Goal: Task Accomplishment & Management: Use online tool/utility

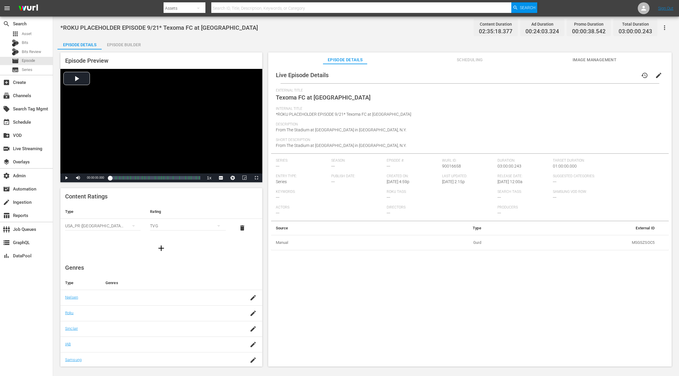
click at [472, 59] on span "Scheduling" at bounding box center [470, 59] width 44 height 7
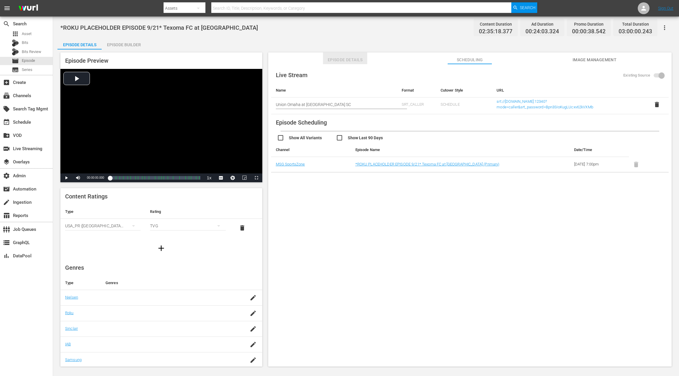
click at [346, 61] on span "Episode Details" at bounding box center [345, 59] width 44 height 7
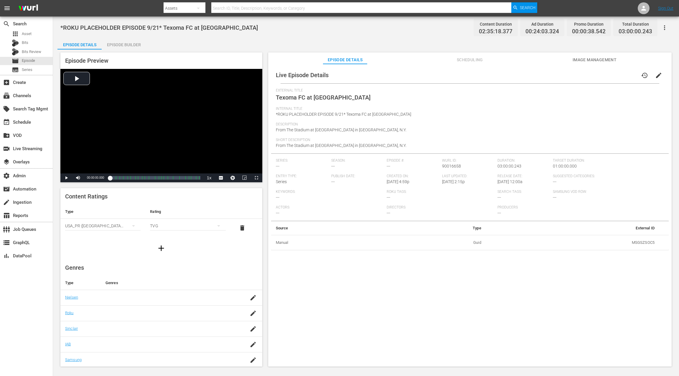
click at [478, 60] on span "Scheduling" at bounding box center [470, 59] width 44 height 7
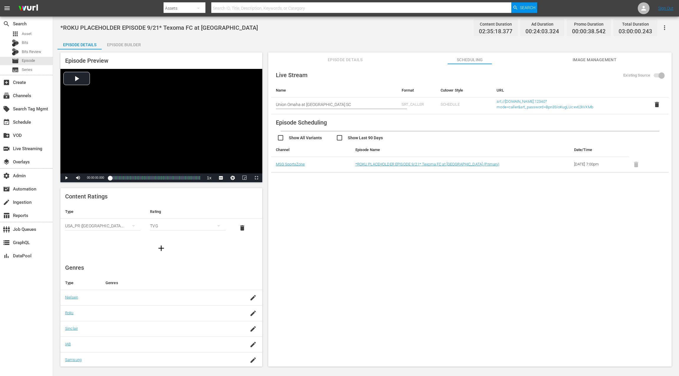
click at [172, 27] on span "*ROKU PLACEHOLDER EPISODE 9/21* Texoma FC at [GEOGRAPHIC_DATA]" at bounding box center [159, 27] width 198 height 7
drag, startPoint x: 172, startPoint y: 27, endPoint x: 242, endPoint y: 30, distance: 70.2
click at [242, 30] on span "*ROKU PLACEHOLDER EPISODE 9/21* Texoma FC at [GEOGRAPHIC_DATA]" at bounding box center [159, 27] width 198 height 7
copy span "Texoma FC at Westchester SC"
click at [655, 104] on span "delete" at bounding box center [657, 104] width 7 height 7
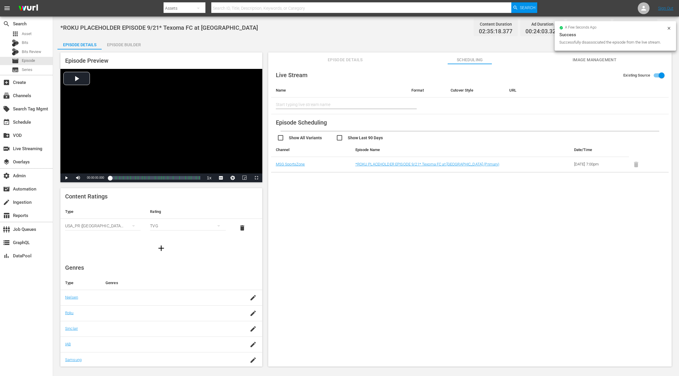
click at [320, 103] on input "text" at bounding box center [339, 105] width 126 height 14
paste input "Texoma FC at Westchester SC"
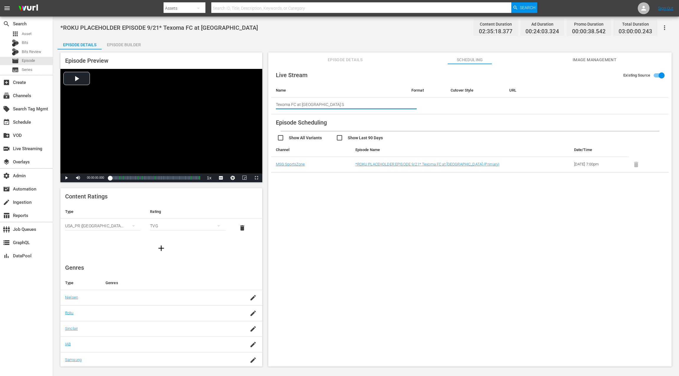
click at [293, 104] on input "Texoma FC at Westchester S" at bounding box center [339, 105] width 126 height 14
drag, startPoint x: 293, startPoint y: 104, endPoint x: 351, endPoint y: 106, distance: 58.4
click at [351, 106] on input "Texoma FC at Westchester S" at bounding box center [339, 105] width 126 height 14
click at [277, 104] on input "Tex" at bounding box center [339, 105] width 126 height 14
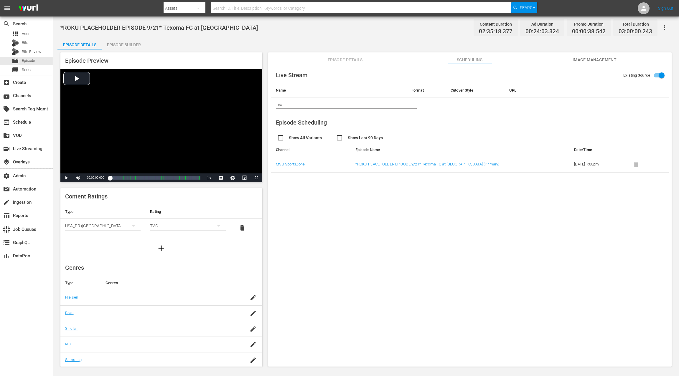
paste input "oma FC at Westchester SC"
type input "Texoma FC at Westchester SC"
click at [433, 114] on td at bounding box center [426, 106] width 39 height 17
click at [420, 101] on td at bounding box center [426, 106] width 39 height 17
click at [419, 91] on th "Format" at bounding box center [426, 90] width 39 height 14
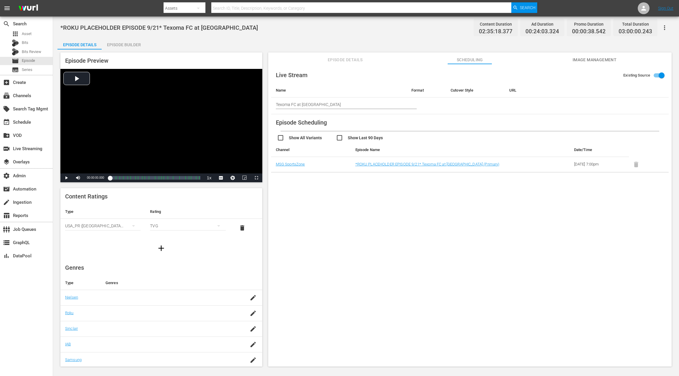
drag, startPoint x: 424, startPoint y: 105, endPoint x: 491, endPoint y: 103, distance: 67.8
click at [425, 105] on td at bounding box center [426, 106] width 39 height 17
click at [510, 104] on td "undefined" at bounding box center [582, 106] width 155 height 17
click at [661, 76] on input "Existing Source" at bounding box center [662, 76] width 34 height 11
checkbox input "false"
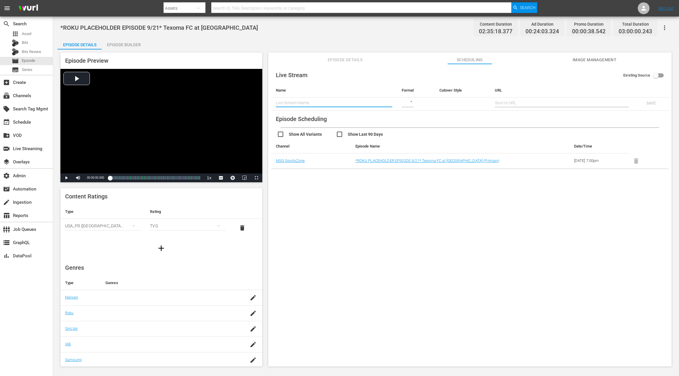
click at [328, 102] on input "text" at bounding box center [334, 102] width 116 height 9
paste input "Texoma FC at [GEOGRAPHIC_DATA]"
type input "Texoma FC at [GEOGRAPHIC_DATA]"
click at [408, 103] on body "menu Search By Assets Search ID, Title, Description, Keywords, or Category Sear…" at bounding box center [339, 188] width 679 height 376
drag, startPoint x: 412, startPoint y: 130, endPoint x: 424, endPoint y: 125, distance: 13.7
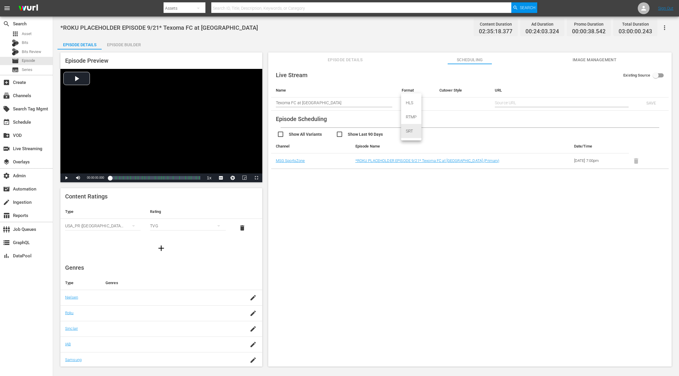
click at [412, 130] on div "SRT" at bounding box center [411, 131] width 20 height 14
type input "SRT_CALLER"
click at [453, 103] on td at bounding box center [462, 104] width 55 height 13
click at [476, 103] on td at bounding box center [462, 104] width 55 height 13
click at [450, 103] on td at bounding box center [462, 104] width 55 height 13
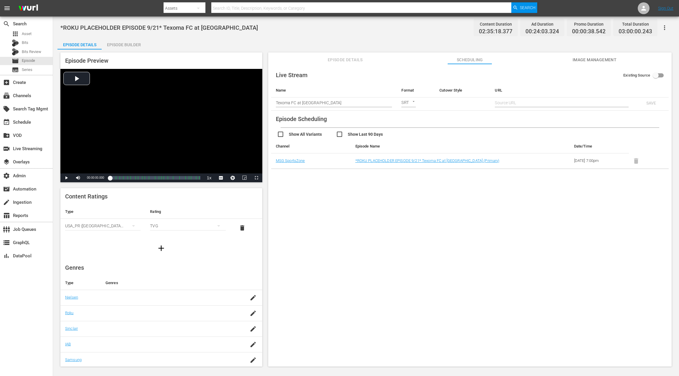
drag, startPoint x: 444, startPoint y: 94, endPoint x: 447, endPoint y: 105, distance: 11.4
click at [444, 94] on th "Cutover Style" at bounding box center [462, 90] width 55 height 14
click at [448, 107] on td at bounding box center [462, 104] width 55 height 13
click at [504, 103] on input "text" at bounding box center [562, 102] width 134 height 9
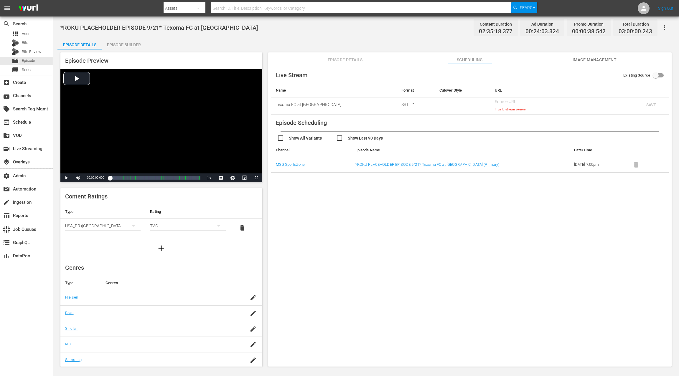
click at [468, 104] on td at bounding box center [462, 106] width 55 height 17
click at [442, 103] on td at bounding box center [462, 106] width 55 height 17
click at [442, 95] on th "Cutover Style" at bounding box center [462, 90] width 55 height 14
click at [444, 107] on td at bounding box center [462, 106] width 55 height 17
click at [508, 102] on input "text" at bounding box center [562, 102] width 134 height 9
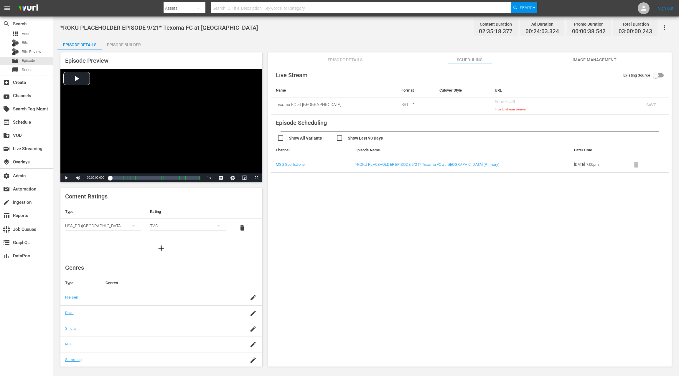
paste input "srt://[DOMAIN_NAME]:12340?mode=caller&srt_password=Bpn3SIoKugLUcxv62kVXMb"
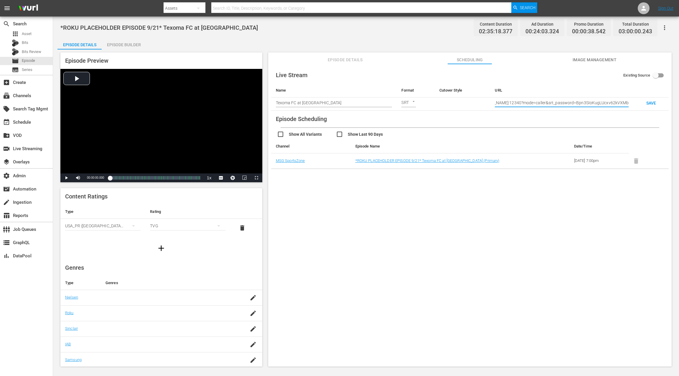
type input "srt://[DOMAIN_NAME]:12340?mode=caller&srt_password=Bpn3SIoKugLUcxv62kVXMb"
click at [466, 103] on td at bounding box center [462, 104] width 55 height 13
click at [451, 103] on td at bounding box center [462, 104] width 55 height 13
click at [444, 103] on td at bounding box center [462, 104] width 55 height 13
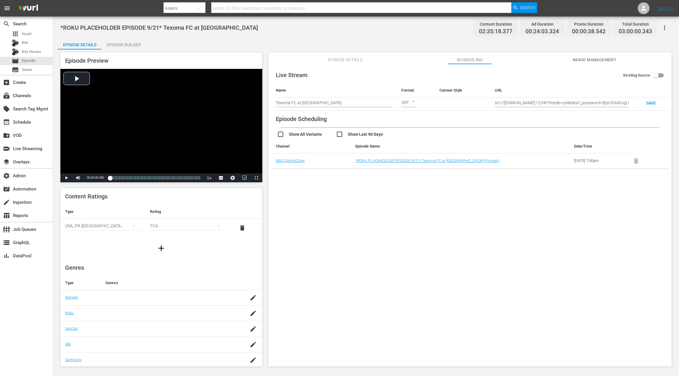
click at [444, 102] on td at bounding box center [462, 104] width 55 height 13
click at [649, 103] on span "SAVE" at bounding box center [651, 103] width 19 height 5
checkbox input "true"
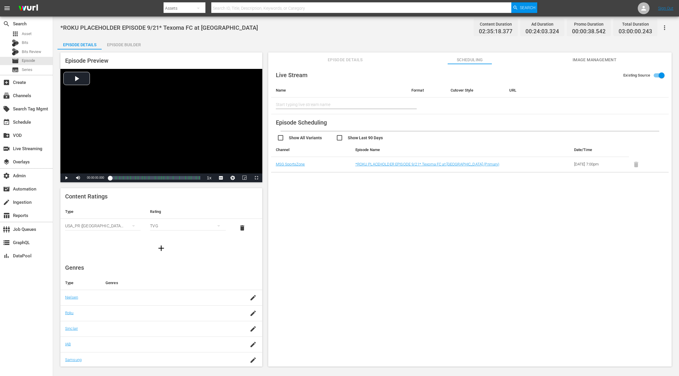
type input "Texoma FC at [GEOGRAPHIC_DATA]"
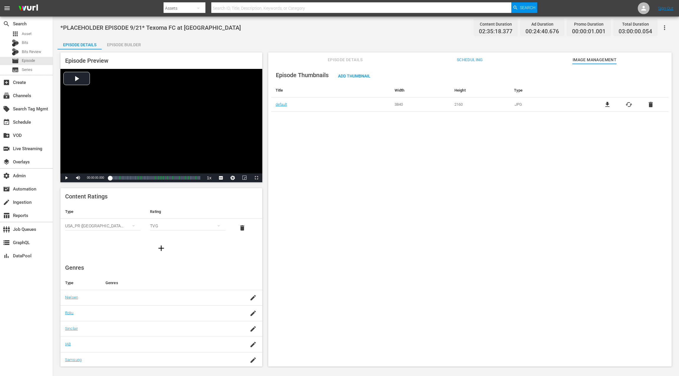
click at [335, 62] on span "Episode Details" at bounding box center [345, 59] width 44 height 7
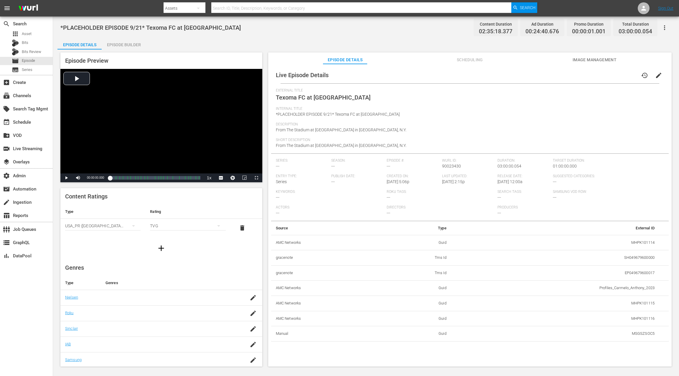
click at [462, 60] on span "Scheduling" at bounding box center [470, 59] width 44 height 7
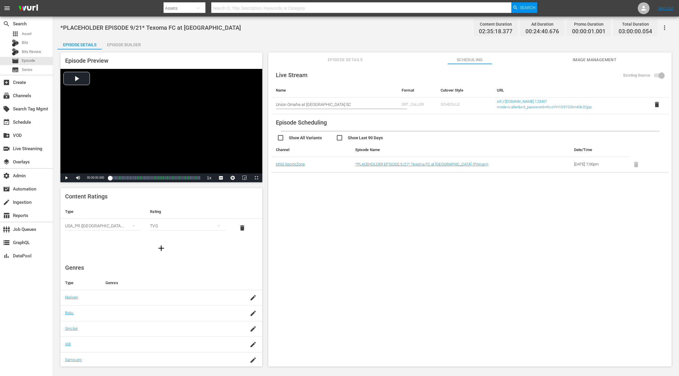
click at [655, 104] on span "delete" at bounding box center [657, 104] width 7 height 7
click at [516, 106] on td "undefined" at bounding box center [582, 106] width 155 height 17
click at [659, 75] on input "Existing Source" at bounding box center [662, 76] width 34 height 11
checkbox input "false"
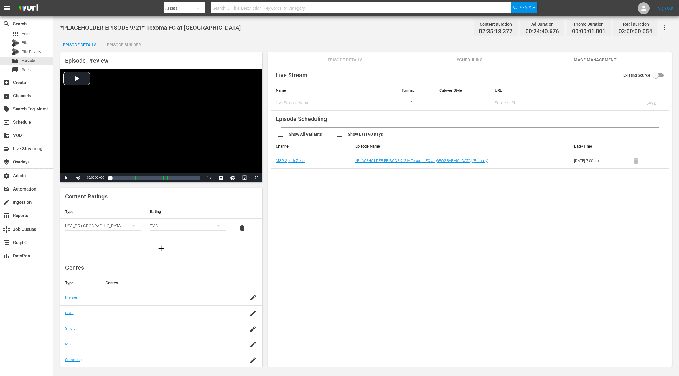
click at [514, 103] on input "text" at bounding box center [562, 102] width 134 height 9
paste input "srt://ltnp-nyc-o-server1-cc.ltnglobal.com:12340?mode=caller&srt_password=rhcoYH…"
type input "srt://ltnp-nyc-o-server1-cc.ltnglobal.com:12340?mode=caller&srt_password=rhcoYH…"
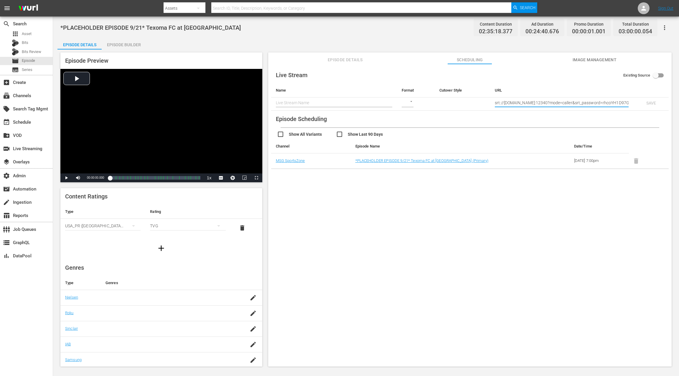
click at [160, 26] on span "*PLACEHOLDER EPISODE 9/21* Texoma FC at Westchester SC" at bounding box center [150, 27] width 180 height 7
drag, startPoint x: 160, startPoint y: 26, endPoint x: 227, endPoint y: 30, distance: 67.6
click at [227, 30] on div "*PLACEHOLDER EPISODE 9/21* Texoma FC at Westchester SC Content Duration 02:35:1…" at bounding box center [365, 27] width 611 height 13
copy span "Texoma FC at Westchester SC"
click at [303, 102] on input "text" at bounding box center [334, 102] width 116 height 9
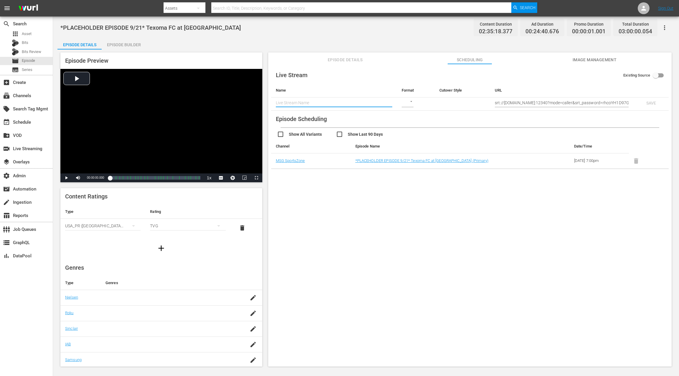
paste input "Texoma FC at Westchester SC"
type input "Texoma FC at Westchester SC"
drag, startPoint x: 415, startPoint y: 102, endPoint x: 407, endPoint y: 101, distance: 8.3
click at [414, 101] on td "​" at bounding box center [416, 104] width 38 height 13
click at [407, 101] on body "menu Search By Assets Search ID, Title, Description, Keywords, or Category Sear…" at bounding box center [339, 188] width 679 height 376
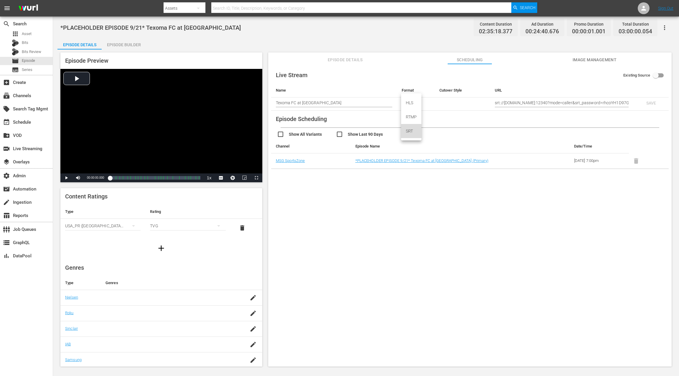
click at [412, 132] on div "SRT" at bounding box center [411, 131] width 20 height 14
type input "SRT_CALLER"
click at [648, 103] on span "SAVE" at bounding box center [651, 103] width 19 height 5
checkbox input "true"
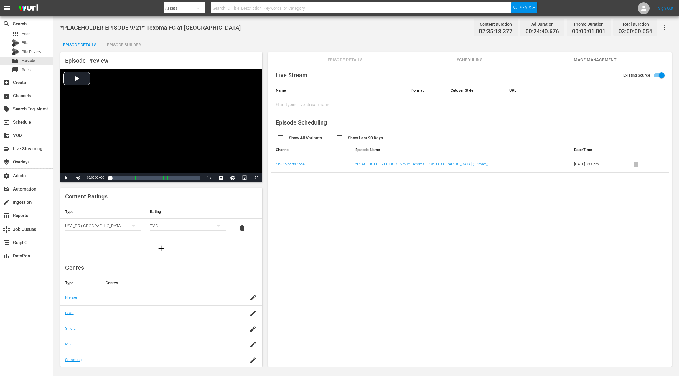
type input "Texoma FC at Westchester SC"
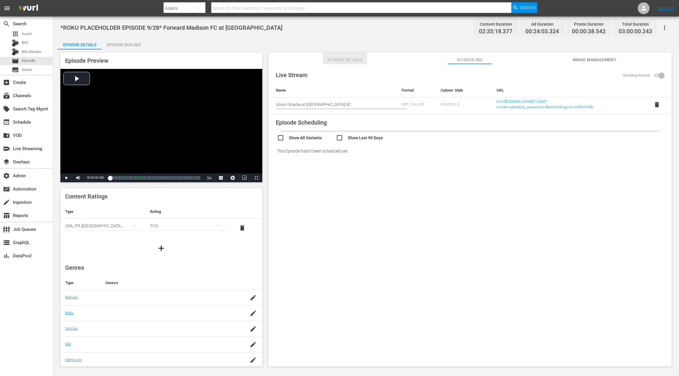
click at [338, 61] on span "Episode Details" at bounding box center [345, 59] width 44 height 7
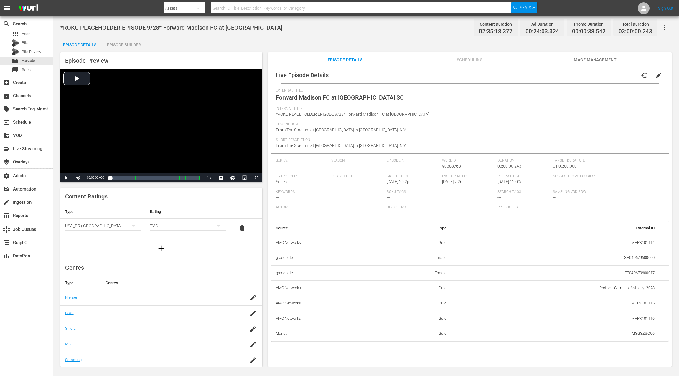
click at [463, 62] on span "Scheduling" at bounding box center [470, 59] width 44 height 7
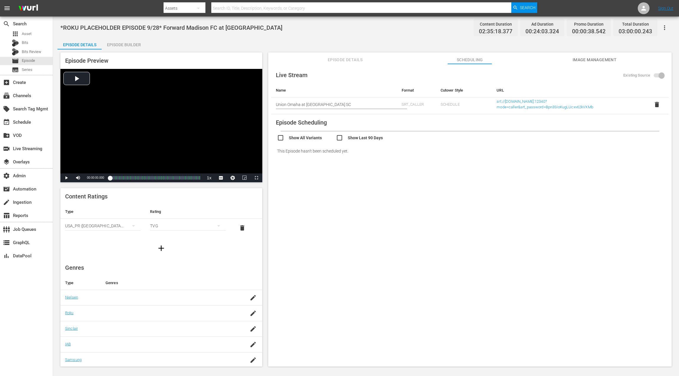
click at [655, 106] on span "delete" at bounding box center [657, 104] width 7 height 7
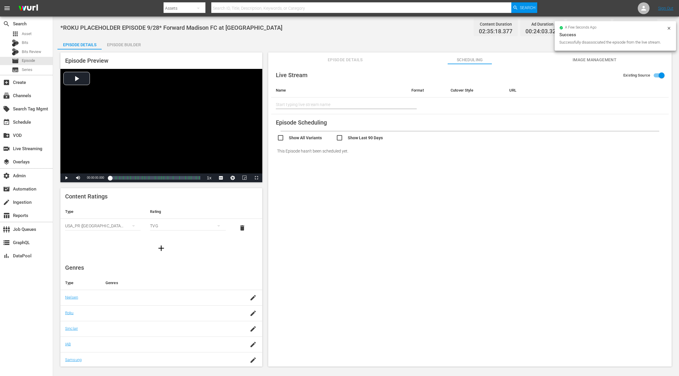
click at [661, 76] on input "Existing Source" at bounding box center [662, 76] width 34 height 11
checkbox input "false"
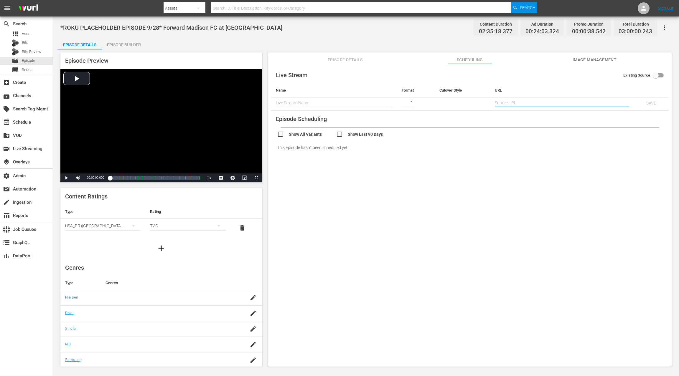
click at [512, 103] on input "text" at bounding box center [562, 102] width 134 height 9
paste input "srt://[DOMAIN_NAME]:12340?mode=caller&srt_password=Bpn3SIoKugLUcxv62kVXMb"
type input "srt://[DOMAIN_NAME]:12340?mode=caller&srt_password=Bpn3SIoKugLUcxv62kVXMb"
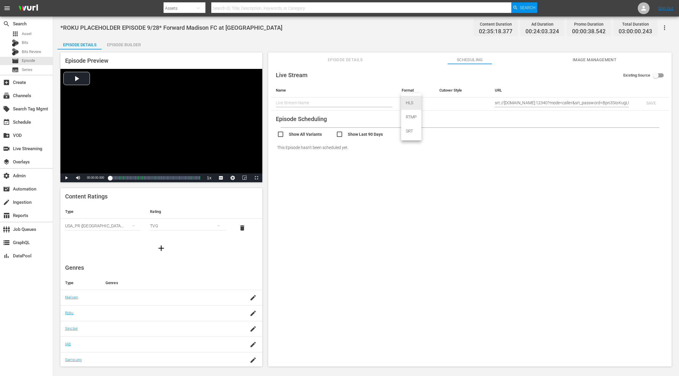
click at [407, 102] on body "menu Search By Assets Search ID, Title, Description, Keywords, or Category Sear…" at bounding box center [339, 188] width 679 height 376
drag, startPoint x: 415, startPoint y: 132, endPoint x: 382, endPoint y: 110, distance: 39.6
click at [415, 132] on div "SRT" at bounding box center [411, 131] width 20 height 14
type input "SRT_CALLER"
click at [173, 27] on span "*ROKU PLACEHOLDER EPISODE 9/28* Forward Madison FC at [GEOGRAPHIC_DATA]" at bounding box center [171, 27] width 222 height 7
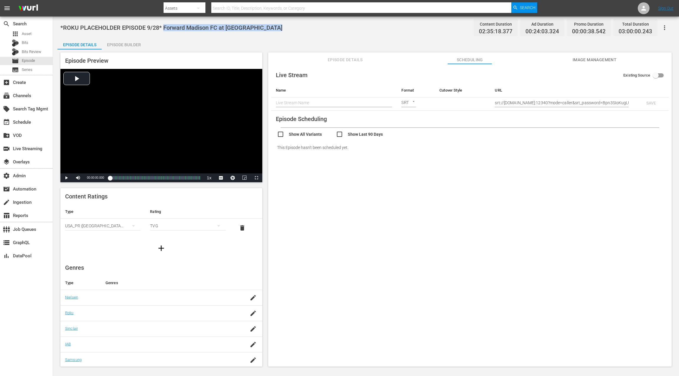
drag, startPoint x: 173, startPoint y: 27, endPoint x: 266, endPoint y: 28, distance: 92.3
click at [266, 28] on span "*ROKU PLACEHOLDER EPISODE 9/28* Forward Madison FC at [GEOGRAPHIC_DATA]" at bounding box center [171, 27] width 222 height 7
copy span "Forward Madison FC at [GEOGRAPHIC_DATA] SC"
click at [284, 103] on input "text" at bounding box center [334, 102] width 116 height 9
paste input "Forward Madison FC at [GEOGRAPHIC_DATA] SC"
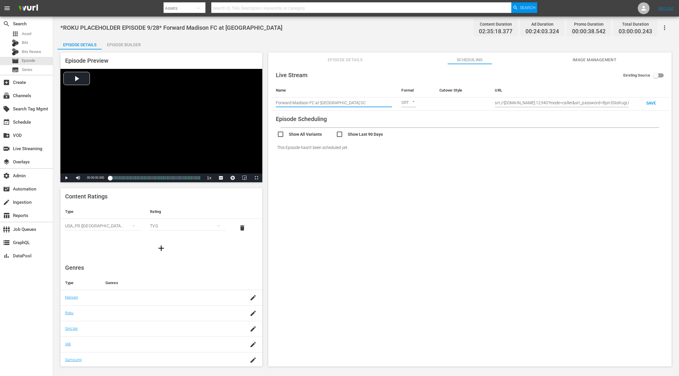
click at [367, 103] on input "Forward Madison FC at [GEOGRAPHIC_DATA] SC" at bounding box center [334, 102] width 116 height 9
type input "Forward Madison FC at [GEOGRAPHIC_DATA] SC"
click at [652, 103] on span "SAVE" at bounding box center [651, 103] width 19 height 5
checkbox input "true"
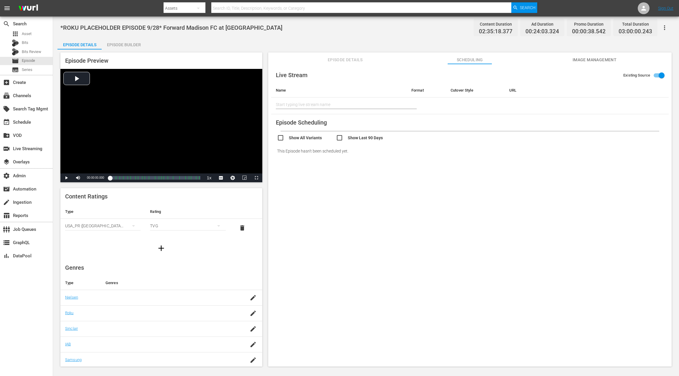
type input "Forward Madison FC at [GEOGRAPHIC_DATA] SC"
click at [34, 97] on div "subscriptions Channels" at bounding box center [26, 95] width 53 height 12
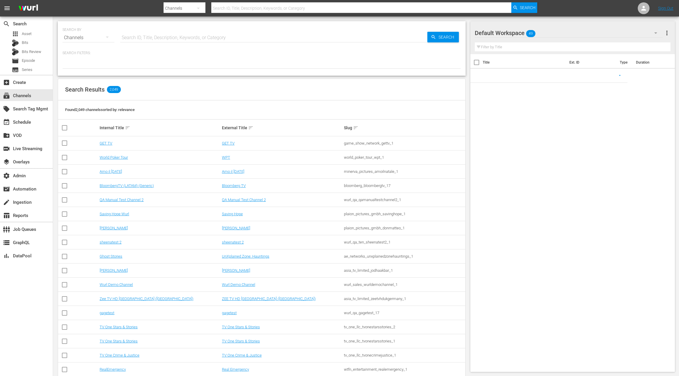
click at [134, 39] on input "text" at bounding box center [273, 38] width 307 height 14
type input "msg"
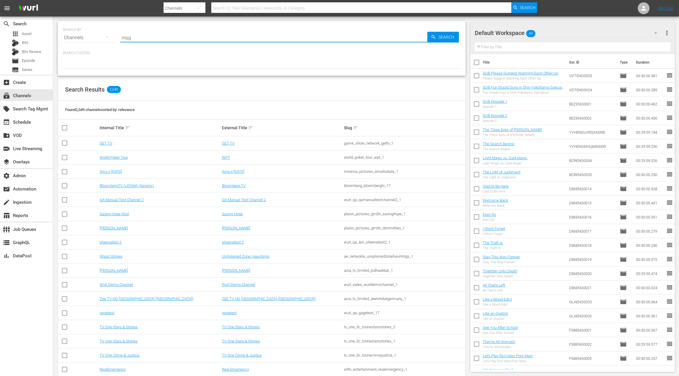
type input "msg"
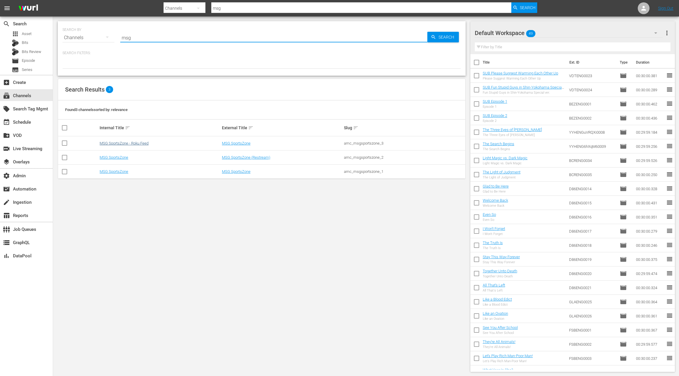
type input "msg"
click at [139, 144] on link "MSG SportsZone - Roku Feed" at bounding box center [124, 143] width 49 height 4
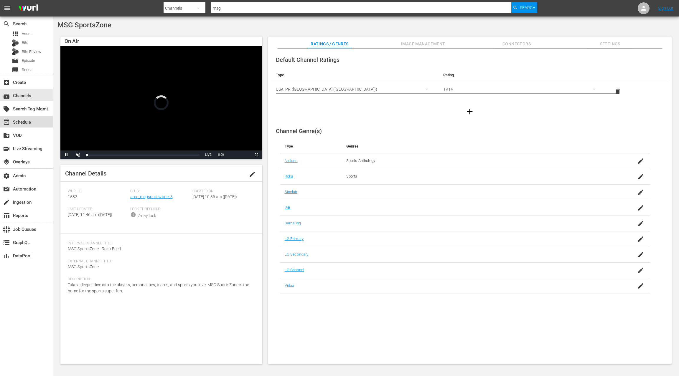
click at [36, 127] on div "event_available Schedule" at bounding box center [26, 122] width 53 height 12
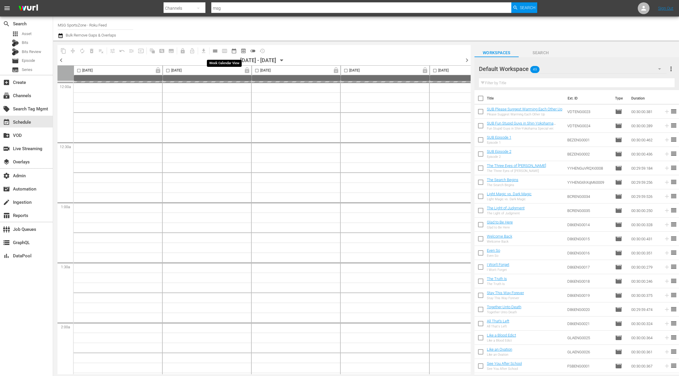
click at [218, 52] on span "calendar_view_day_outlined" at bounding box center [215, 51] width 6 height 6
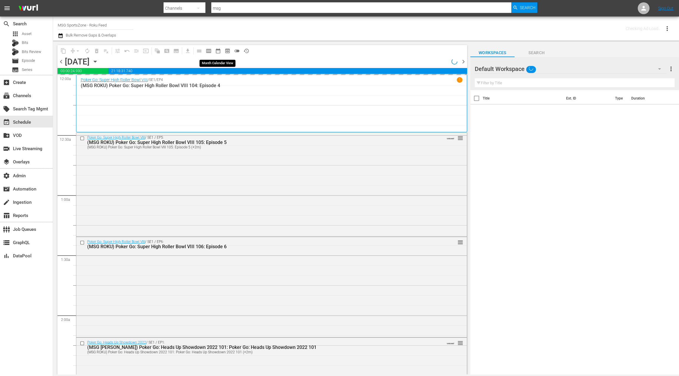
click at [215, 52] on span "date_range_outlined" at bounding box center [218, 51] width 6 height 6
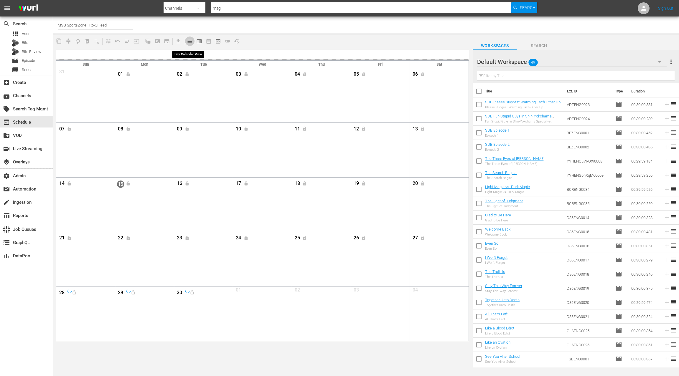
click at [192, 41] on span "calendar_view_day_outlined" at bounding box center [190, 41] width 6 height 6
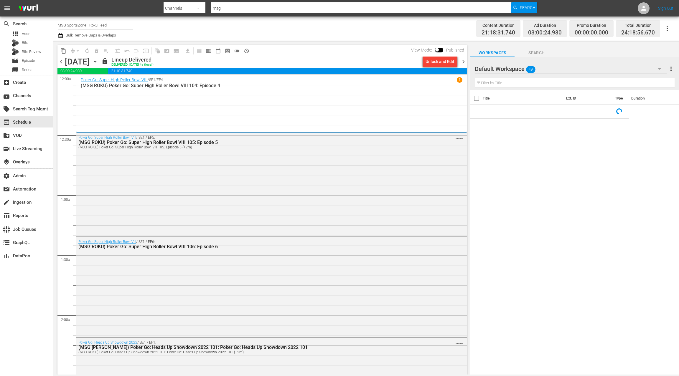
click at [98, 63] on icon "button" at bounding box center [95, 61] width 6 height 6
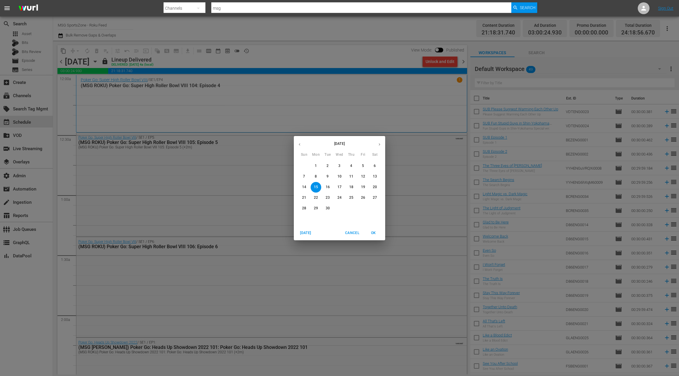
click at [305, 198] on p "21" at bounding box center [304, 197] width 4 height 5
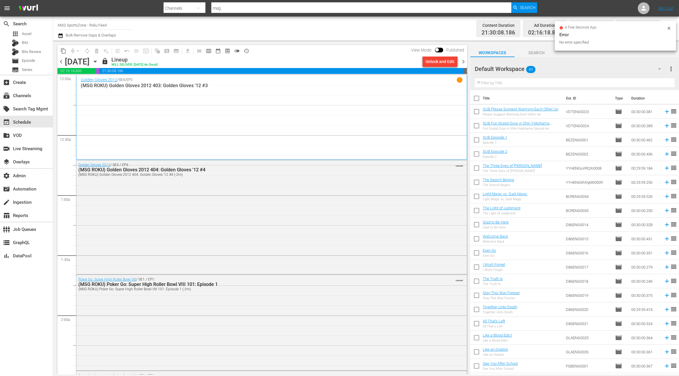
click at [61, 37] on icon "button" at bounding box center [61, 35] width 6 height 7
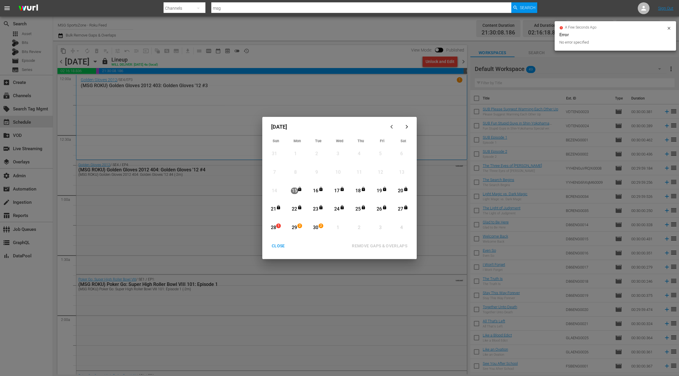
drag, startPoint x: 272, startPoint y: 210, endPoint x: 288, endPoint y: 209, distance: 16.2
click at [273, 209] on div "21" at bounding box center [273, 209] width 7 height 7
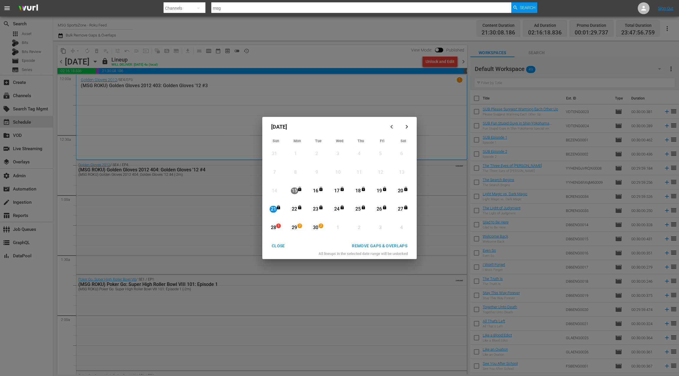
click at [279, 246] on div "CLOSE" at bounding box center [278, 246] width 23 height 7
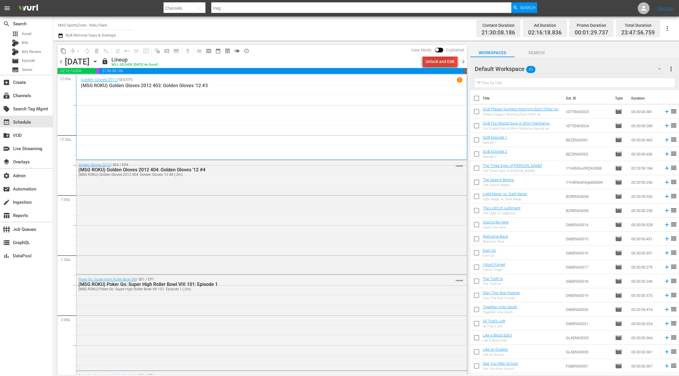
click at [432, 62] on div "Unlock and Edit" at bounding box center [440, 61] width 29 height 11
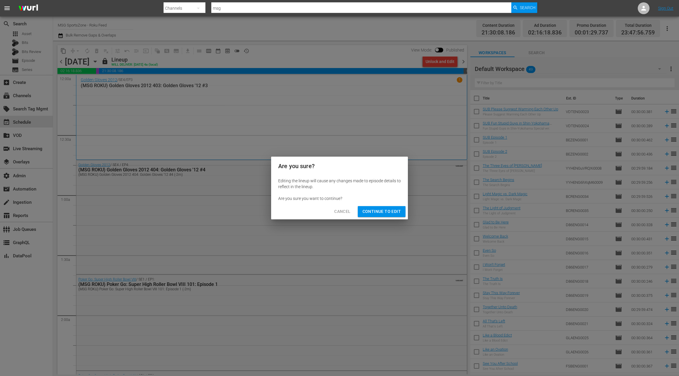
click at [378, 213] on span "Continue to Edit" at bounding box center [382, 211] width 38 height 7
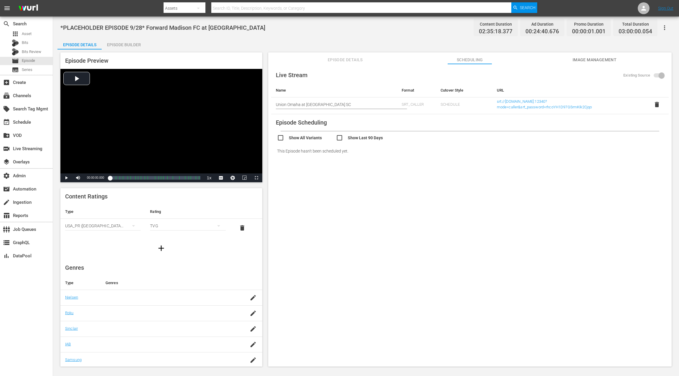
click at [660, 75] on span at bounding box center [659, 75] width 10 height 4
click at [656, 106] on span "delete" at bounding box center [657, 104] width 7 height 7
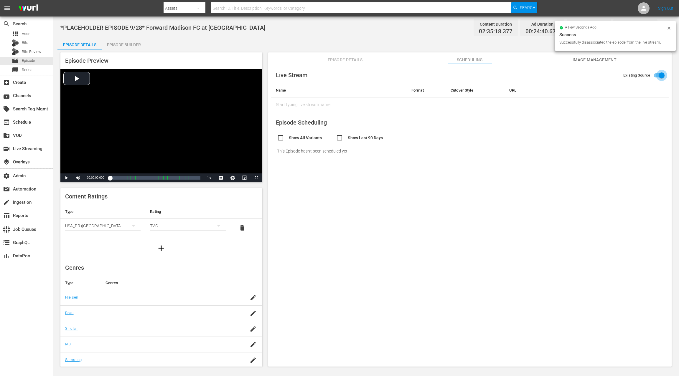
drag, startPoint x: 658, startPoint y: 76, endPoint x: 641, endPoint y: 77, distance: 17.4
click at [658, 76] on input "Existing Source" at bounding box center [662, 76] width 34 height 11
checkbox input "false"
click at [524, 103] on input "text" at bounding box center [562, 102] width 134 height 9
paste input "Texoma FC at Westchester SC"
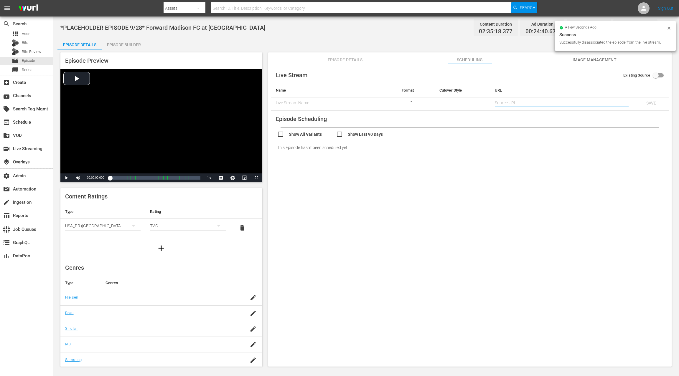
type input "Texoma FC at Westchester SC"
click at [502, 104] on input "Texoma FC at Westchester SC" at bounding box center [562, 102] width 134 height 9
drag, startPoint x: 504, startPoint y: 104, endPoint x: 554, endPoint y: 102, distance: 50.2
click at [554, 102] on input "Texoma FC at Westchester SC" at bounding box center [562, 102] width 134 height 9
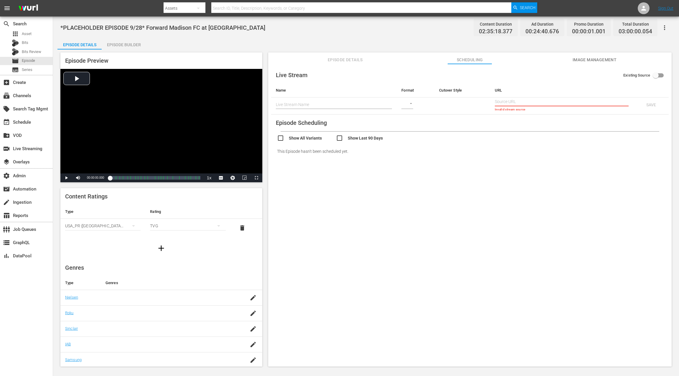
paste input "srt://ltnp-nyc-o-server1-cc.ltnglobal.com:12340?mode=caller&srt_password=rhcoYH…"
type input "srt://ltnp-nyc-o-server1-cc.ltnglobal.com:12340?mode=caller&srt_password=rhcoYH…"
click at [152, 27] on span "*PLACEHOLDER EPISODE 9/28* Forward Madison FC at Westchester SC" at bounding box center [162, 27] width 205 height 7
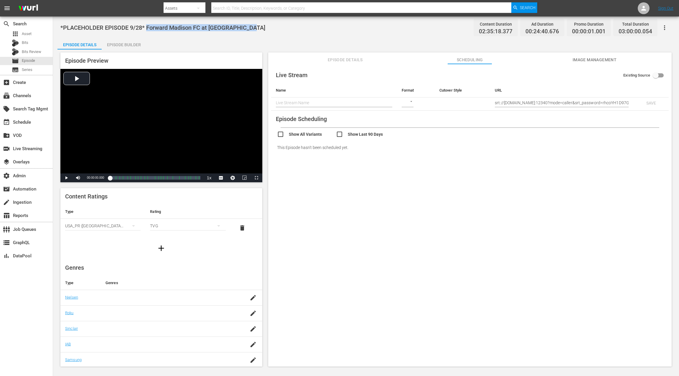
drag, startPoint x: 152, startPoint y: 27, endPoint x: 247, endPoint y: 27, distance: 94.9
click at [247, 27] on span "*PLACEHOLDER EPISODE 9/28* Forward Madison FC at Westchester SC" at bounding box center [162, 27] width 205 height 7
copy span "Forward Madison FC at [GEOGRAPHIC_DATA] SC"
click at [297, 101] on input "text" at bounding box center [334, 102] width 116 height 9
paste input "Forward Madison FC at [GEOGRAPHIC_DATA] SC"
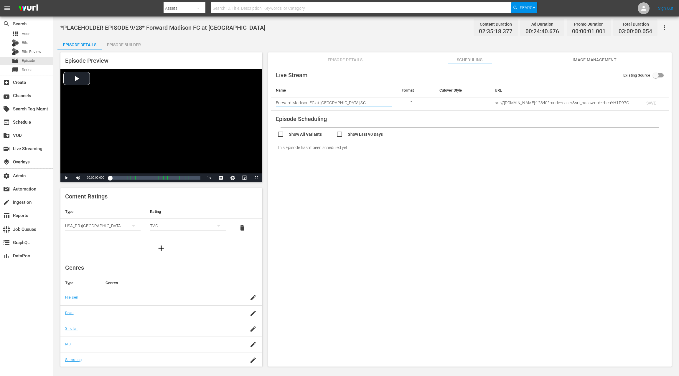
type input "Forward Madison FC at [GEOGRAPHIC_DATA] SC"
click at [408, 102] on body "menu Search By Assets Search ID, Title, Description, Keywords, or Category Sear…" at bounding box center [339, 188] width 679 height 376
click at [414, 131] on div "SRT" at bounding box center [411, 131] width 20 height 14
type input "SRT_CALLER"
click at [650, 103] on span "SAVE" at bounding box center [651, 103] width 19 height 5
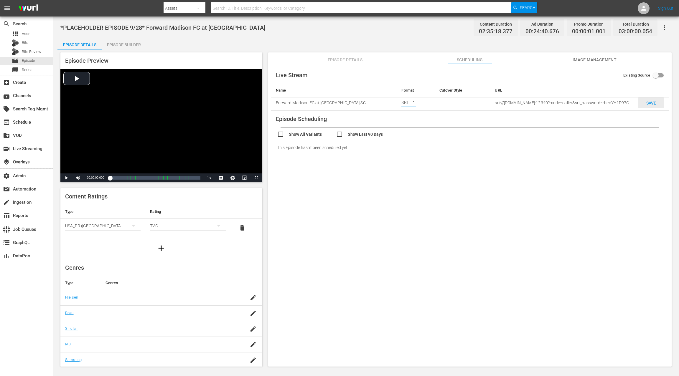
checkbox input "true"
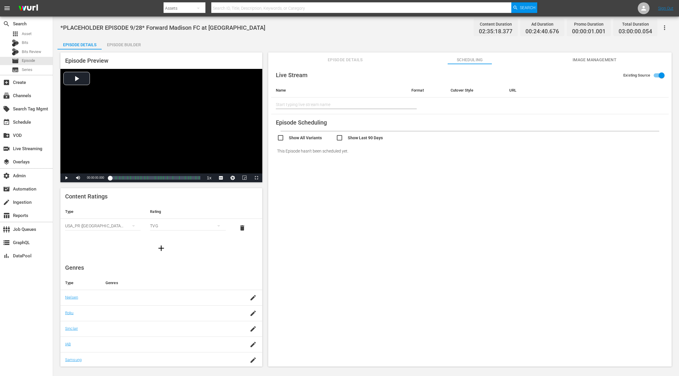
type input "Forward Madison FC at [GEOGRAPHIC_DATA] SC"
click at [36, 97] on div "subscriptions Channels" at bounding box center [26, 95] width 53 height 12
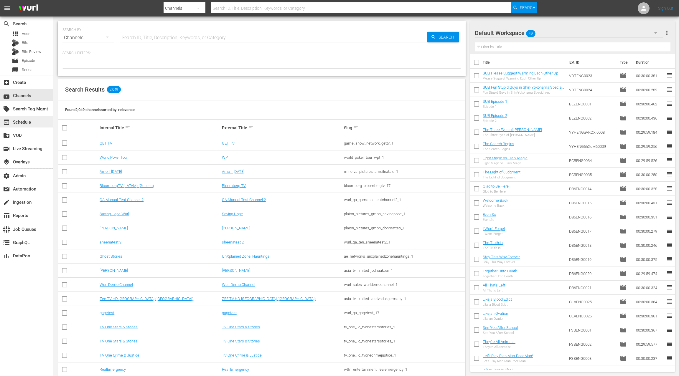
click at [34, 121] on div "event_available Schedule" at bounding box center [26, 122] width 53 height 12
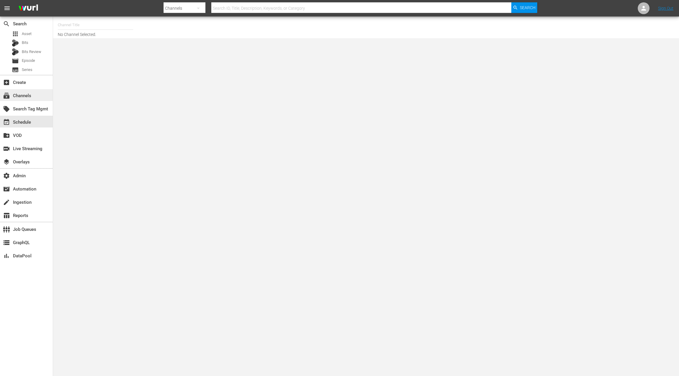
click at [34, 96] on div "subscriptions Channels" at bounding box center [26, 95] width 53 height 12
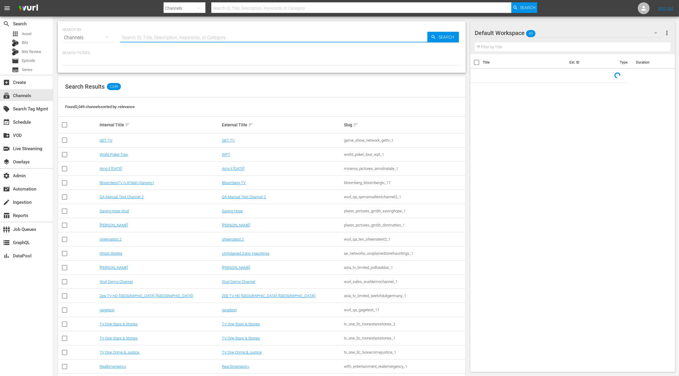
click at [133, 40] on input "text" at bounding box center [273, 38] width 307 height 14
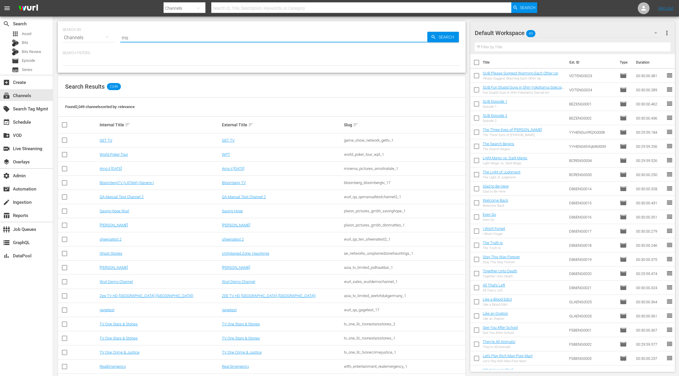
type input "msg"
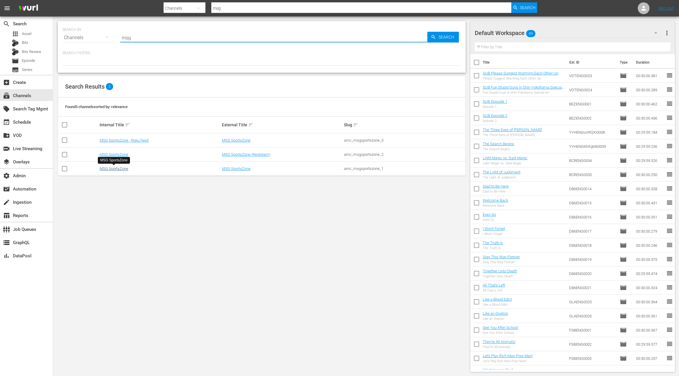
type input "msg"
click at [119, 169] on link "MSG SportsZone" at bounding box center [114, 169] width 29 height 4
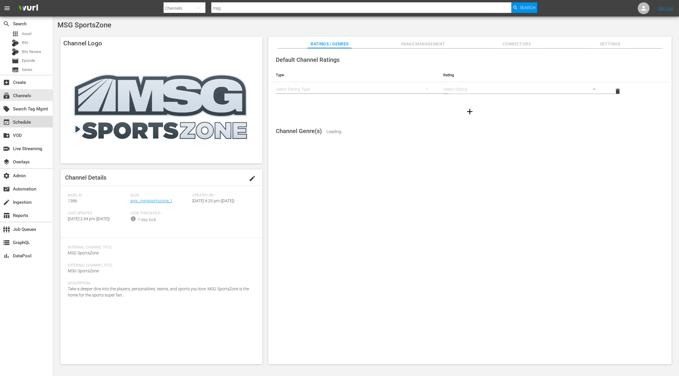
click at [42, 123] on div "event_available Schedule" at bounding box center [26, 122] width 53 height 12
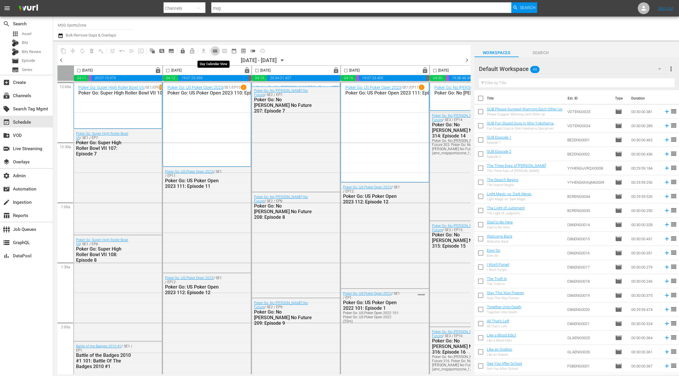
click at [215, 53] on span "calendar_view_day_outlined" at bounding box center [215, 51] width 6 height 6
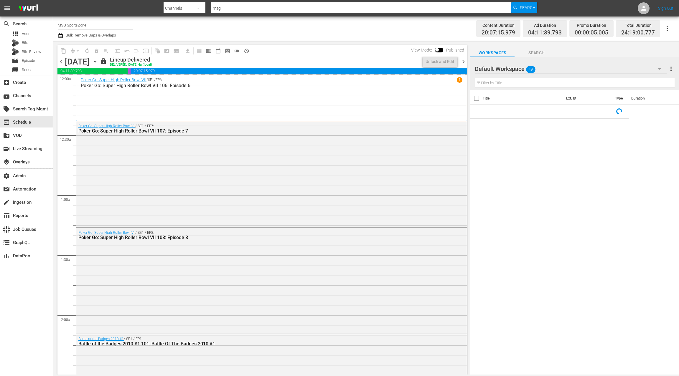
click at [98, 61] on icon "button" at bounding box center [95, 61] width 6 height 6
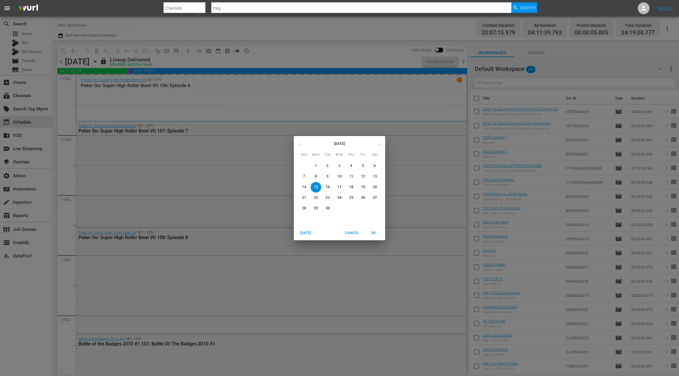
drag, startPoint x: 304, startPoint y: 198, endPoint x: 308, endPoint y: 197, distance: 4.1
click at [305, 198] on p "21" at bounding box center [304, 197] width 4 height 5
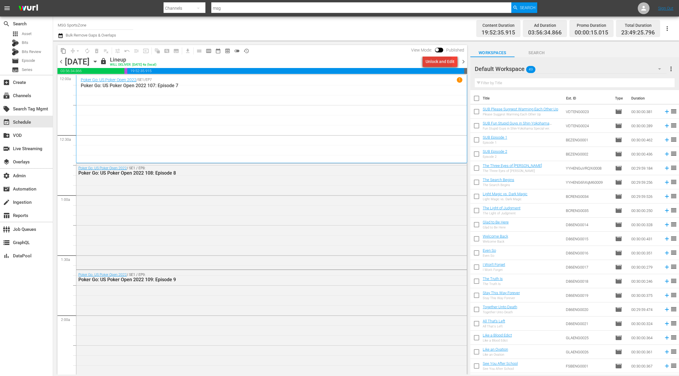
click at [436, 63] on div "Unlock and Edit" at bounding box center [440, 61] width 29 height 11
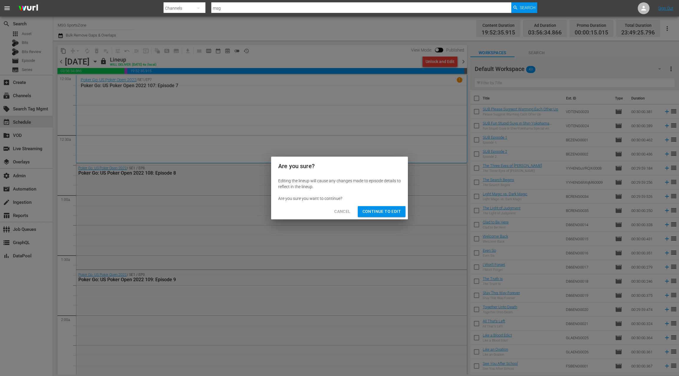
click at [389, 215] on span "Continue to Edit" at bounding box center [382, 211] width 38 height 7
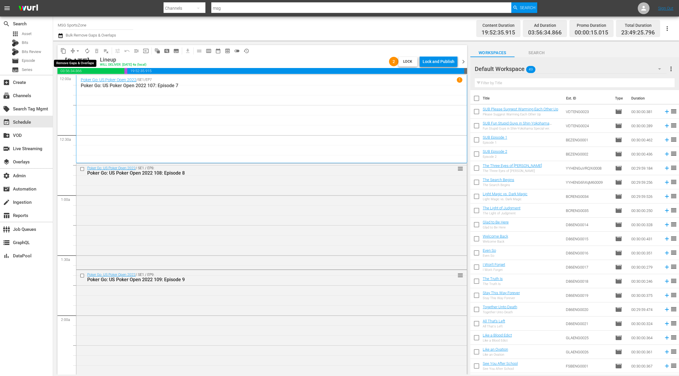
click at [76, 50] on span "arrow_drop_down" at bounding box center [78, 51] width 6 height 6
click at [81, 84] on li "Align to End of Previous Day" at bounding box center [78, 83] width 62 height 10
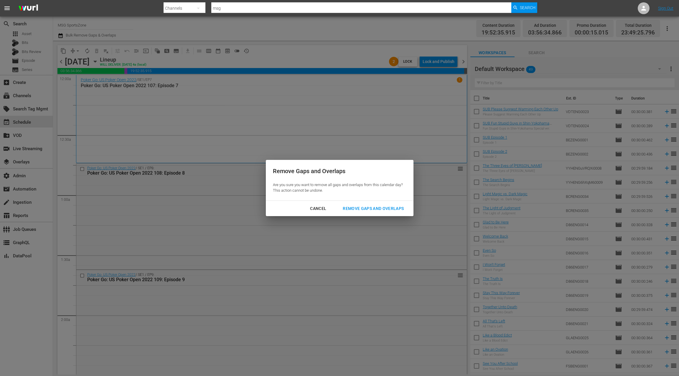
click at [352, 212] on div "Remove Gaps and Overlaps" at bounding box center [373, 208] width 70 height 7
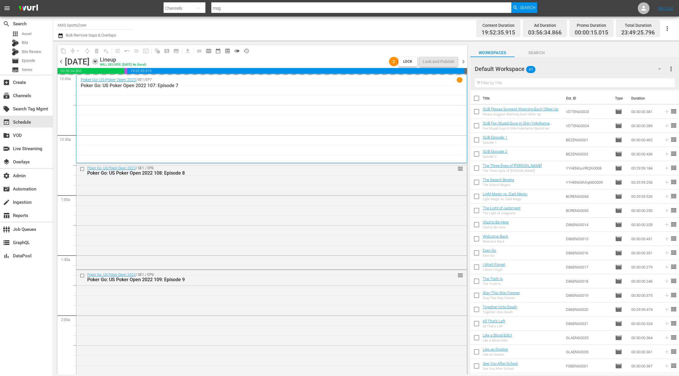
click at [96, 61] on icon "button" at bounding box center [95, 61] width 3 height 1
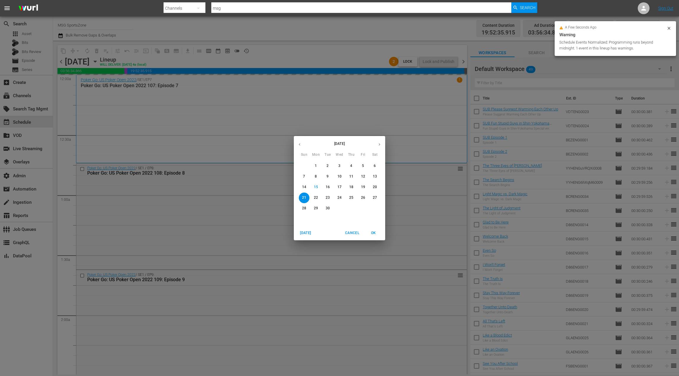
click at [304, 210] on p "28" at bounding box center [304, 208] width 4 height 5
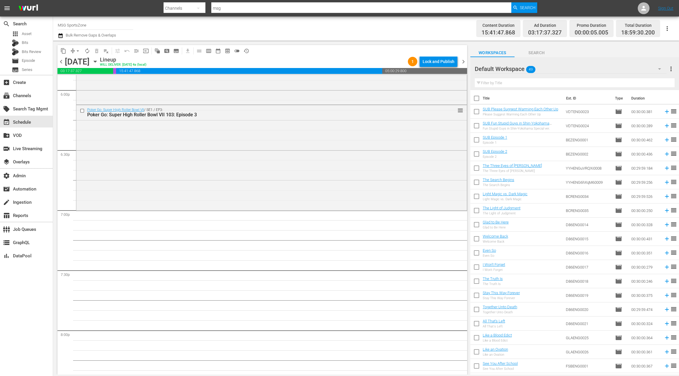
scroll to position [2157, 0]
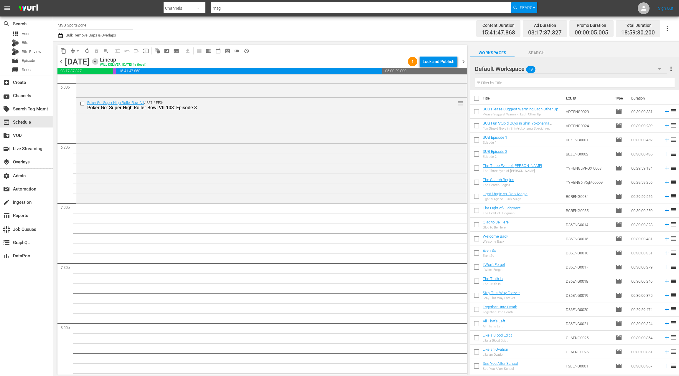
click at [98, 62] on icon "button" at bounding box center [95, 61] width 6 height 6
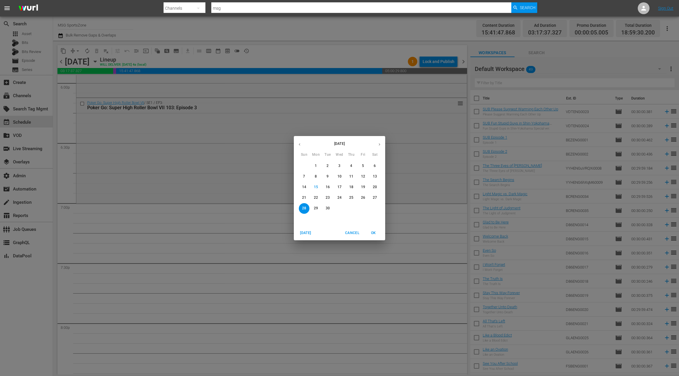
drag, startPoint x: 305, startPoint y: 198, endPoint x: 308, endPoint y: 197, distance: 3.2
click at [305, 199] on p "21" at bounding box center [304, 197] width 4 height 5
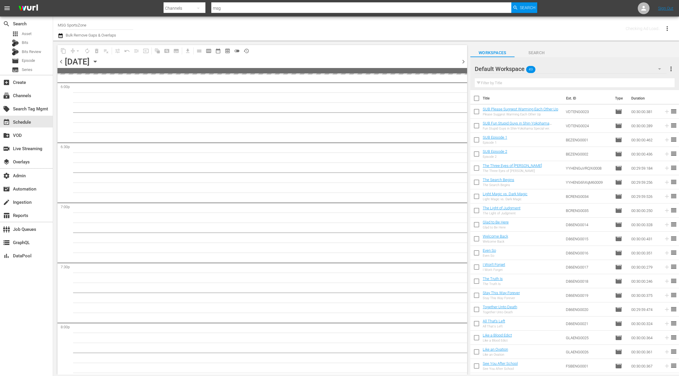
scroll to position [2277, 0]
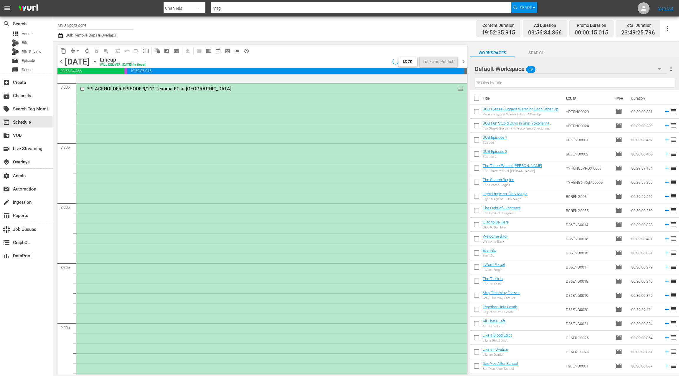
click at [280, 198] on div "*PLACEHOLDER EPISODE 9/21* Texoma FC at Westchester SC reorder" at bounding box center [271, 262] width 391 height 359
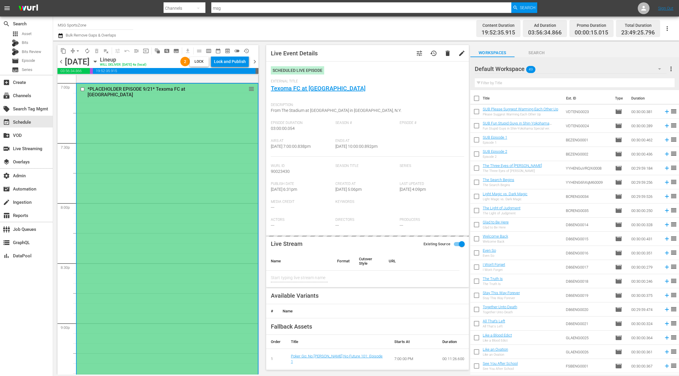
type input "Texoma FC at [GEOGRAPHIC_DATA]"
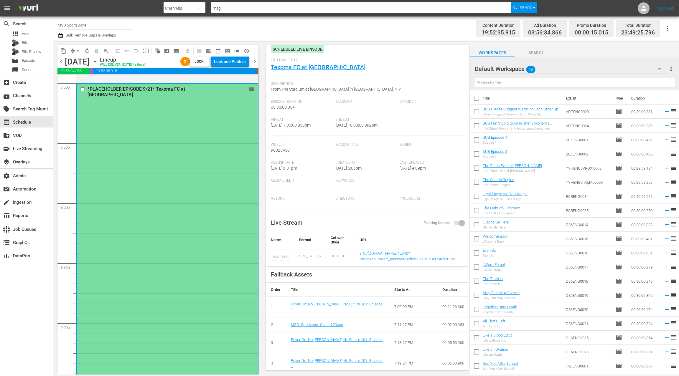
scroll to position [0, 0]
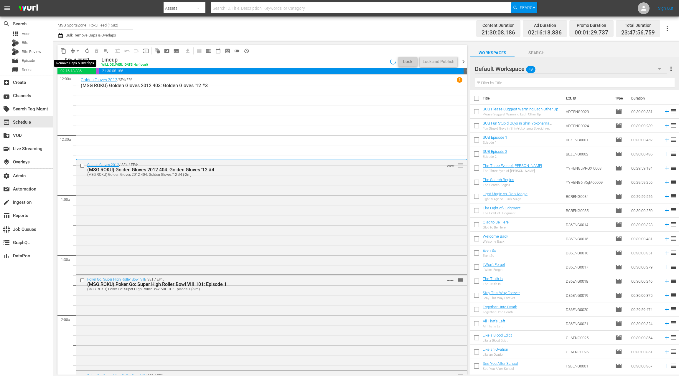
click at [75, 50] on span "arrow_drop_down" at bounding box center [78, 51] width 6 height 6
click at [84, 84] on li "Align to End of Previous Day" at bounding box center [78, 83] width 62 height 10
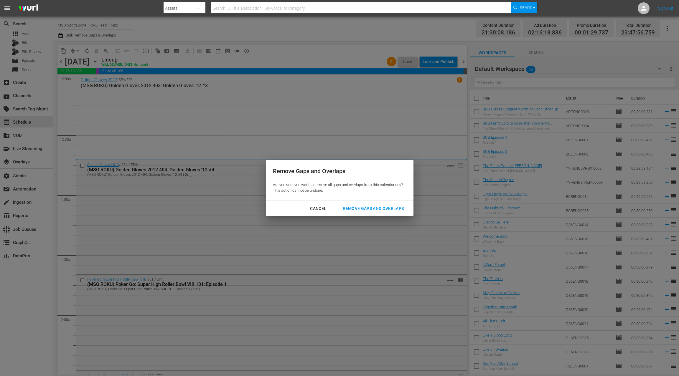
click at [354, 211] on div "Remove Gaps and Overlaps" at bounding box center [373, 208] width 70 height 7
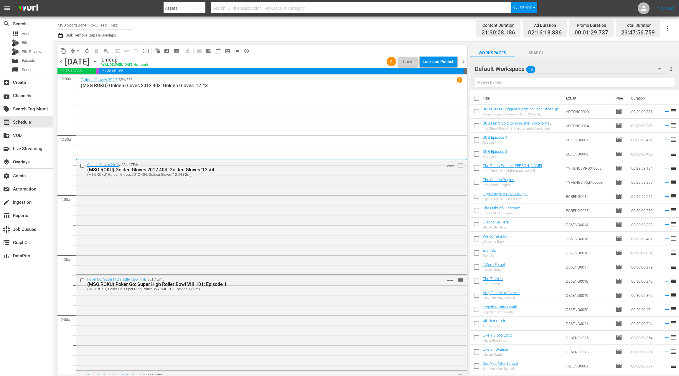
click at [98, 63] on icon "button" at bounding box center [95, 61] width 6 height 6
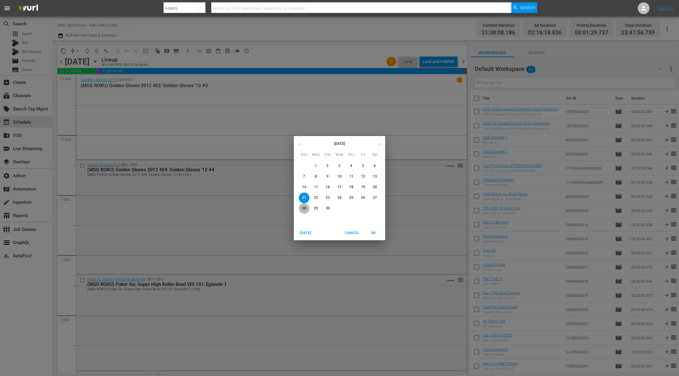
click at [305, 209] on p "28" at bounding box center [304, 208] width 4 height 5
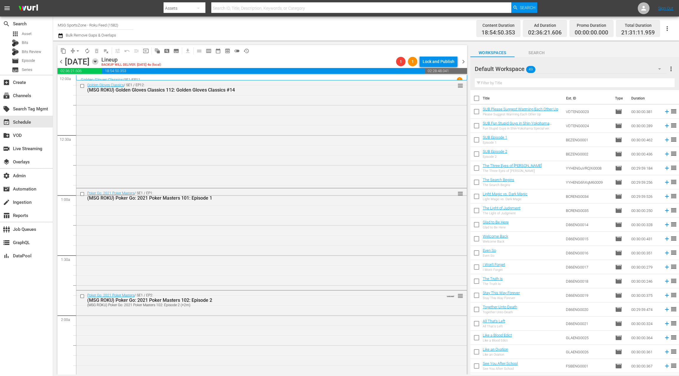
click at [98, 62] on icon "button" at bounding box center [95, 61] width 6 height 6
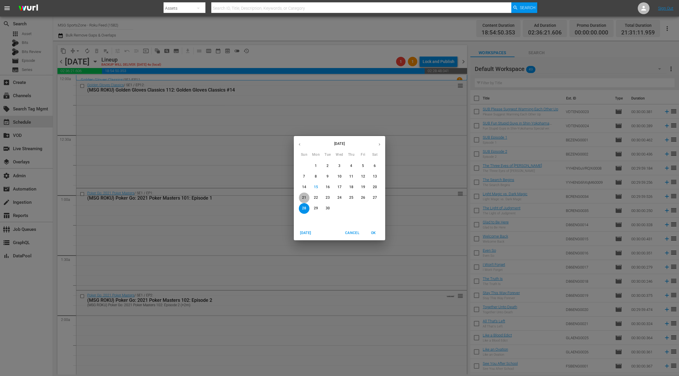
click at [305, 199] on p "21" at bounding box center [304, 197] width 4 height 5
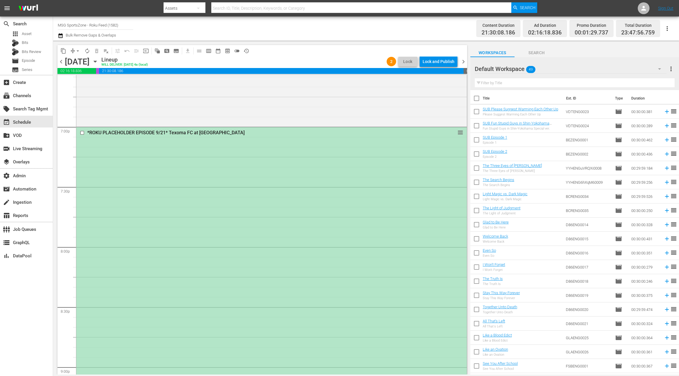
scroll to position [2293, 0]
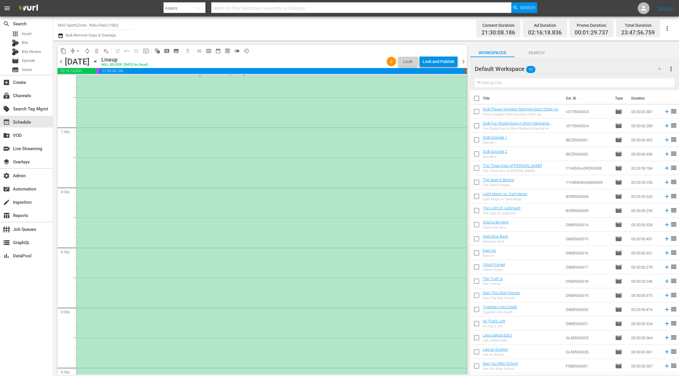
click at [233, 227] on div "*ROKU PLACEHOLDER EPISODE 9/21* Texoma FC at Westchester SC reorder" at bounding box center [271, 247] width 391 height 359
